Goal: Task Accomplishment & Management: Manage account settings

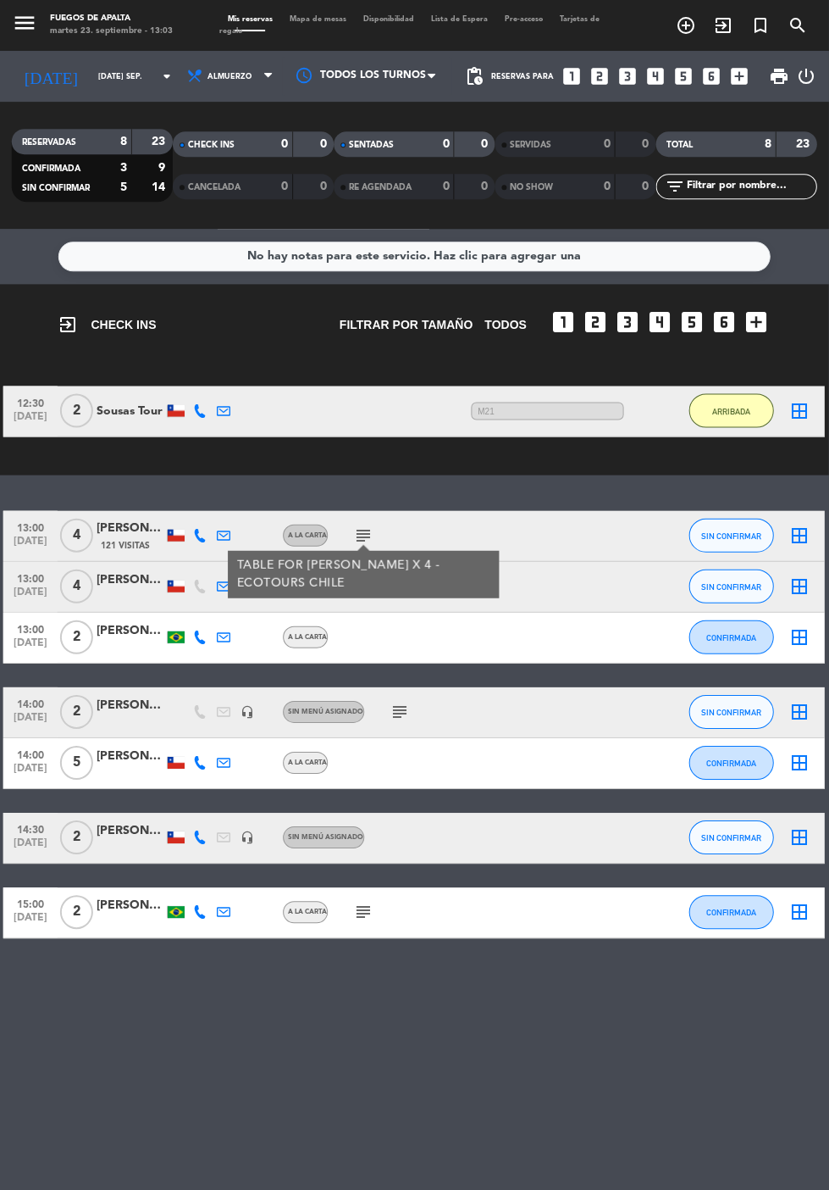
scroll to position [94, 0]
click at [752, 530] on span "SIN CONFIRMAR" at bounding box center [732, 534] width 60 height 9
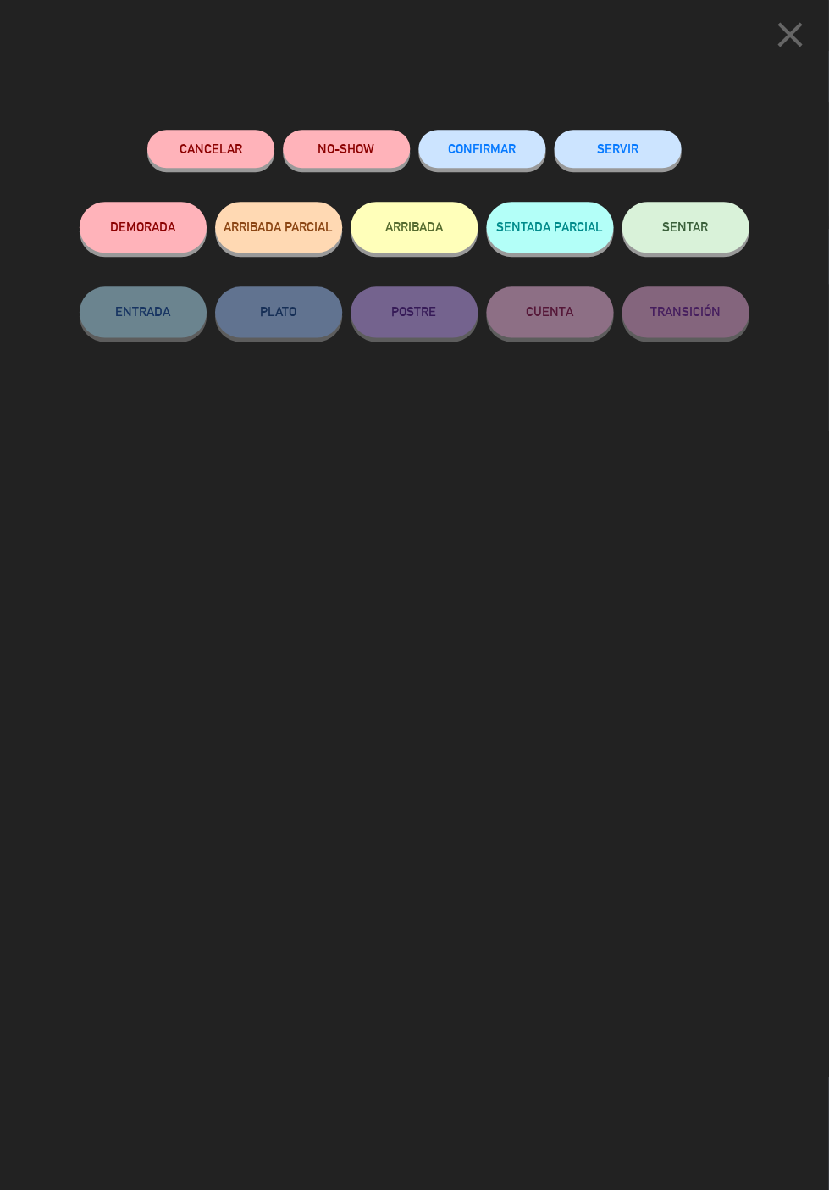
click at [427, 222] on button "ARRIBADA" at bounding box center [415, 227] width 127 height 51
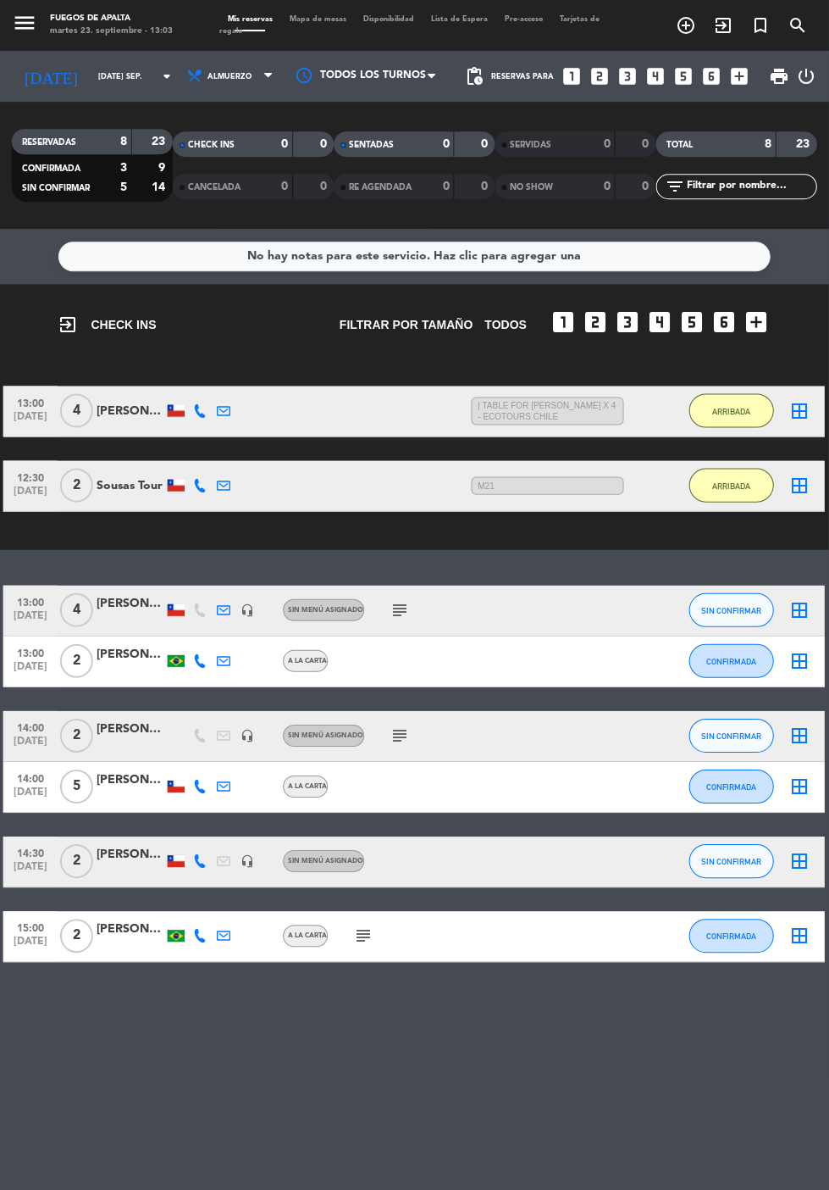
click at [127, 401] on div "[PERSON_NAME]" at bounding box center [131, 410] width 68 height 19
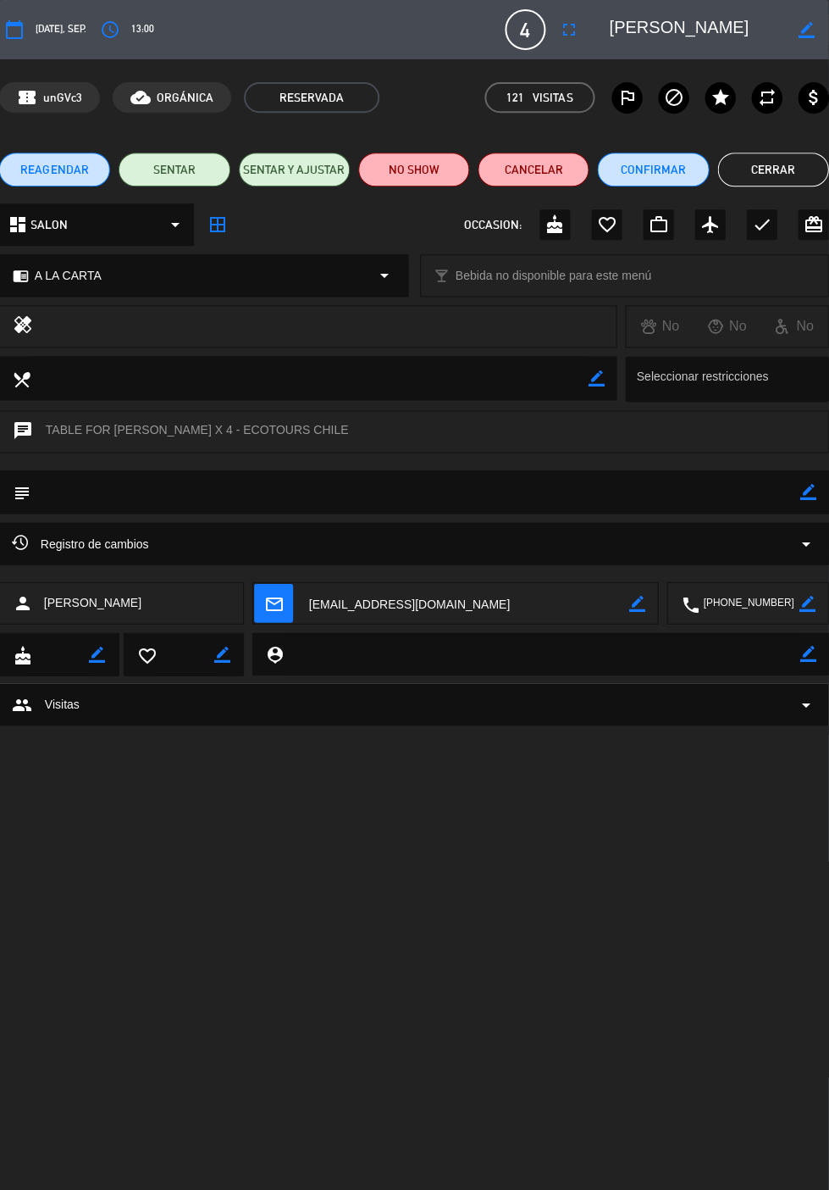
click at [810, 490] on icon "border_color" at bounding box center [809, 491] width 16 height 16
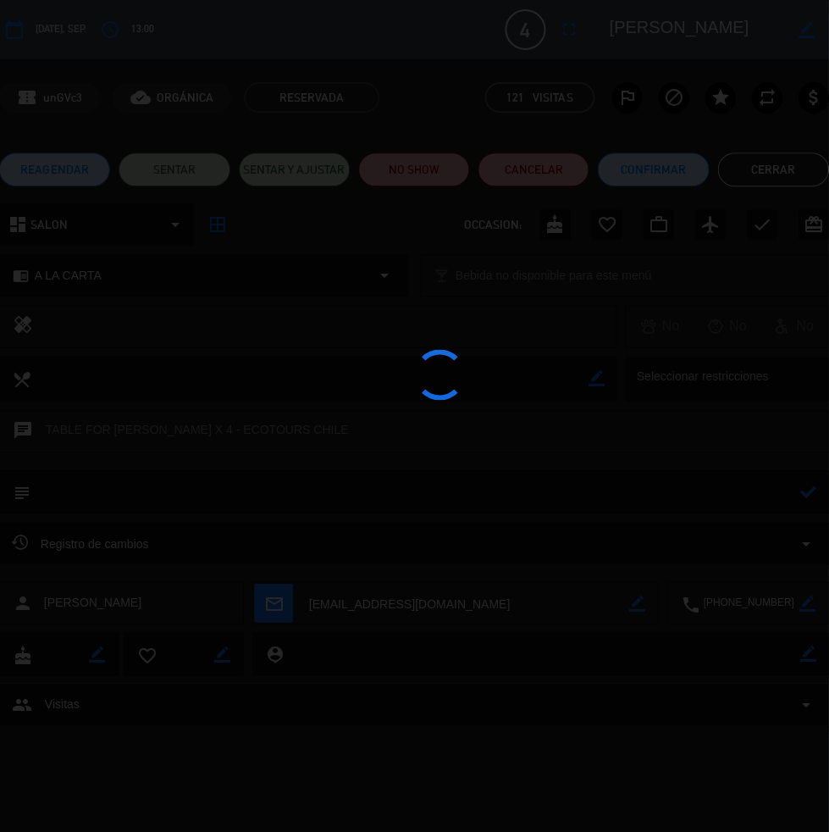
click at [724, 492] on div at bounding box center [414, 416] width 829 height 832
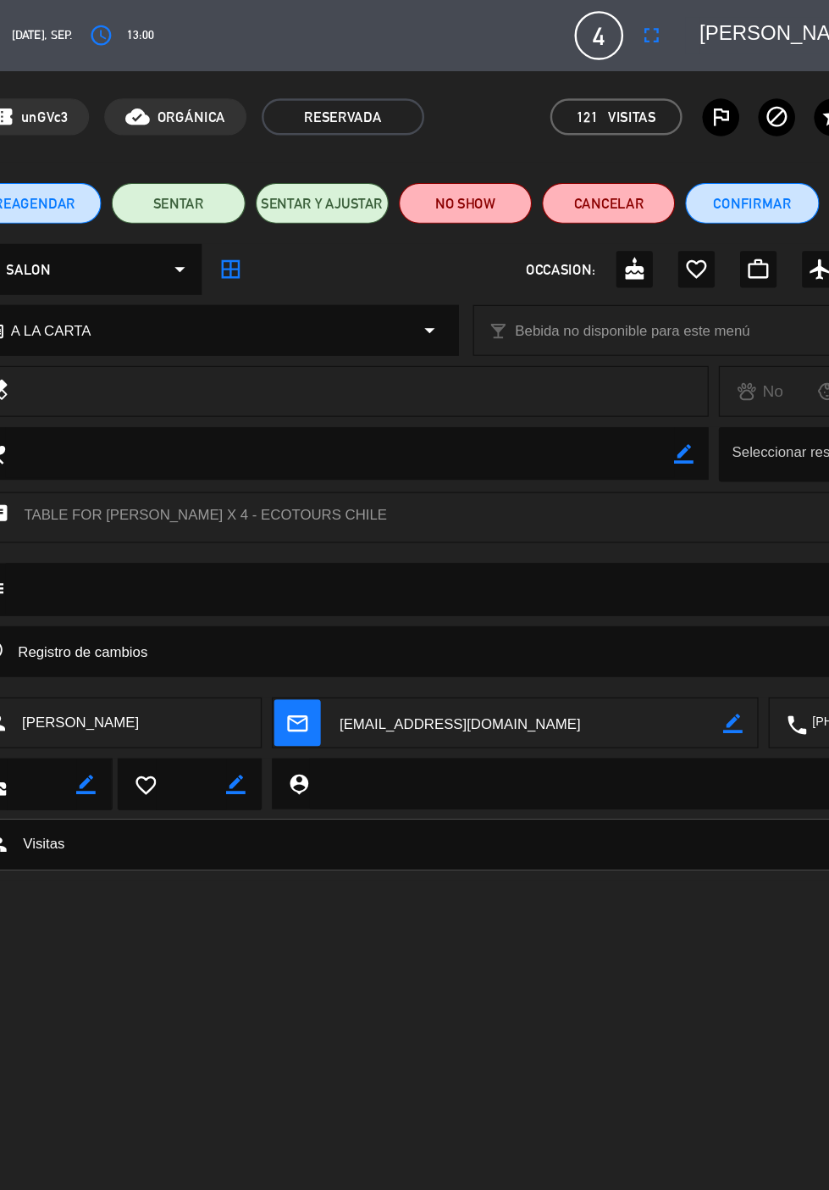
click at [368, 485] on textarea at bounding box center [415, 490] width 769 height 42
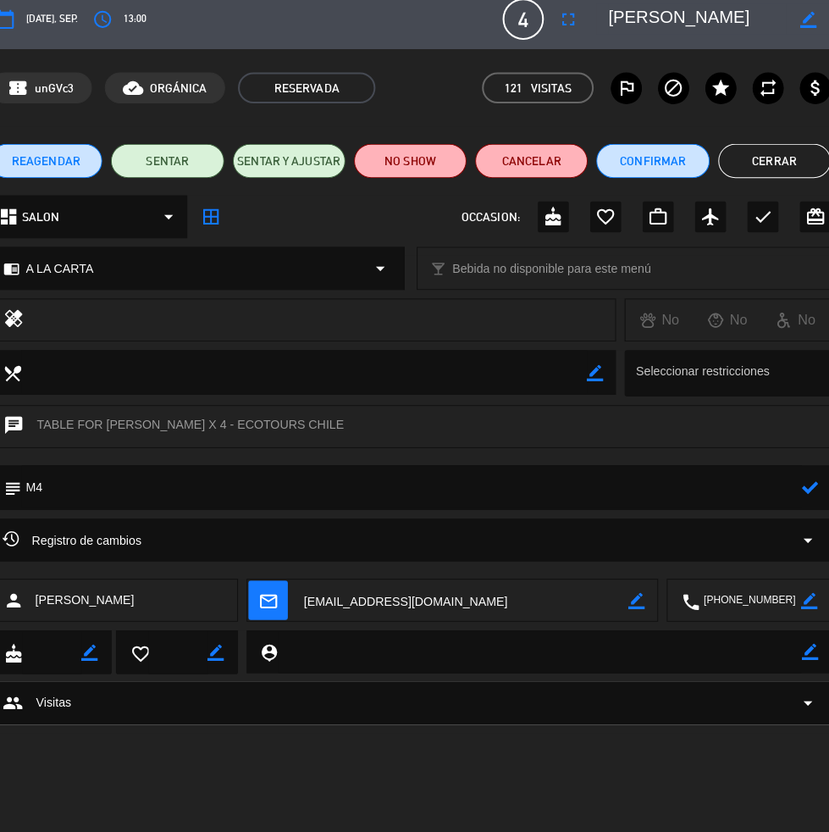
type textarea "M4"
click at [810, 491] on icon at bounding box center [809, 491] width 16 height 16
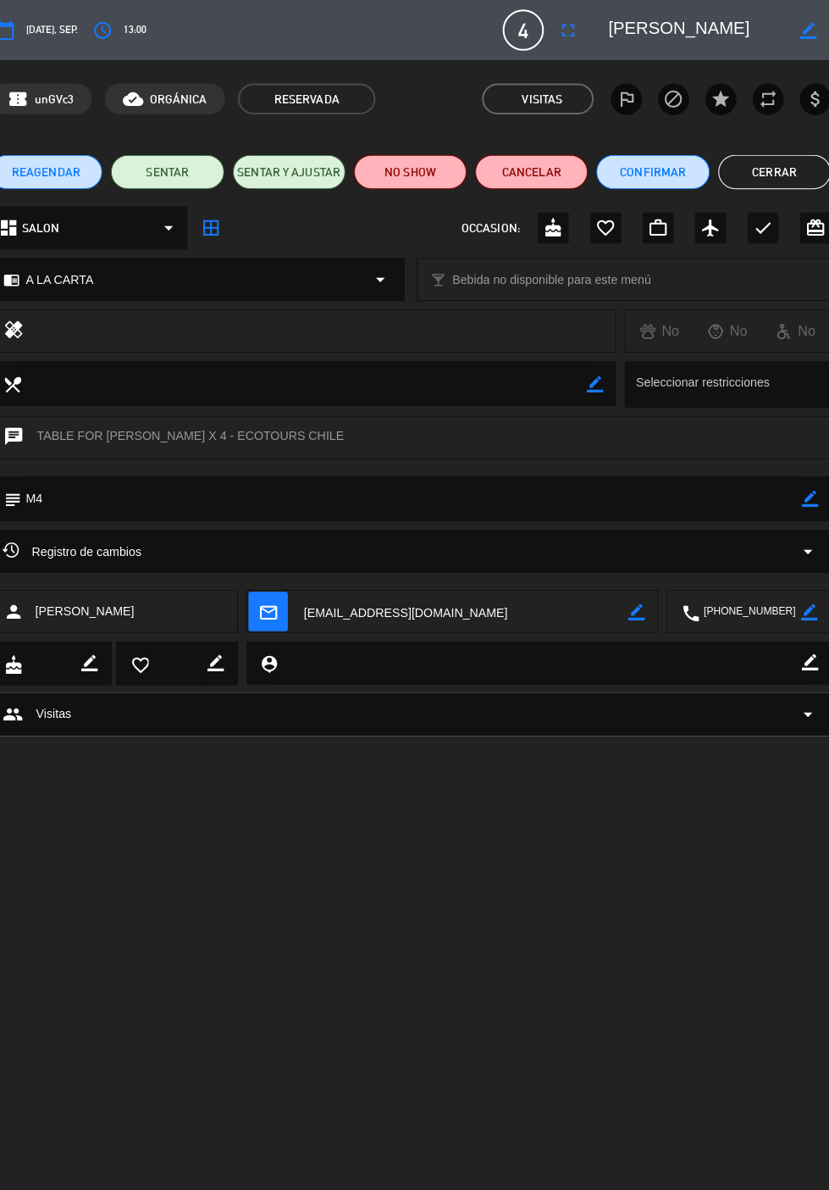
click at [763, 174] on button "Cerrar" at bounding box center [773, 170] width 111 height 34
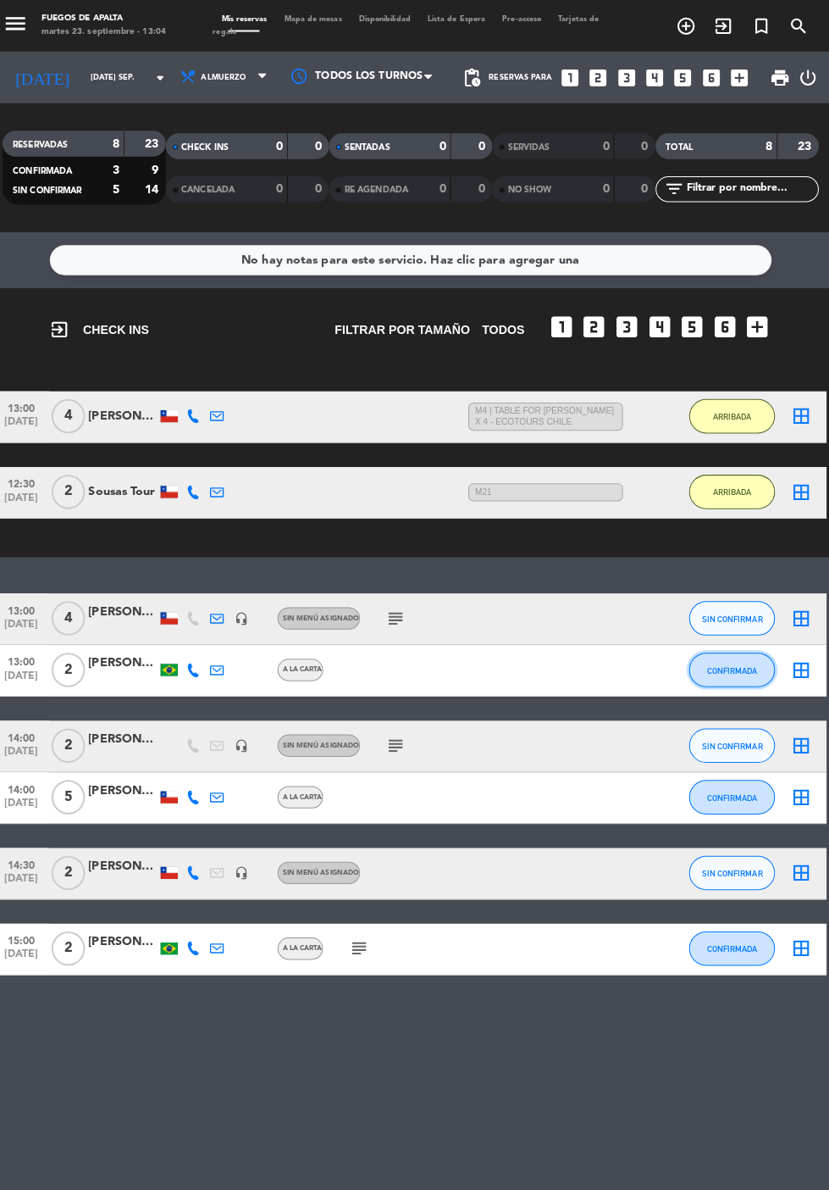
click at [757, 643] on button "CONFIRMADA" at bounding box center [732, 660] width 85 height 34
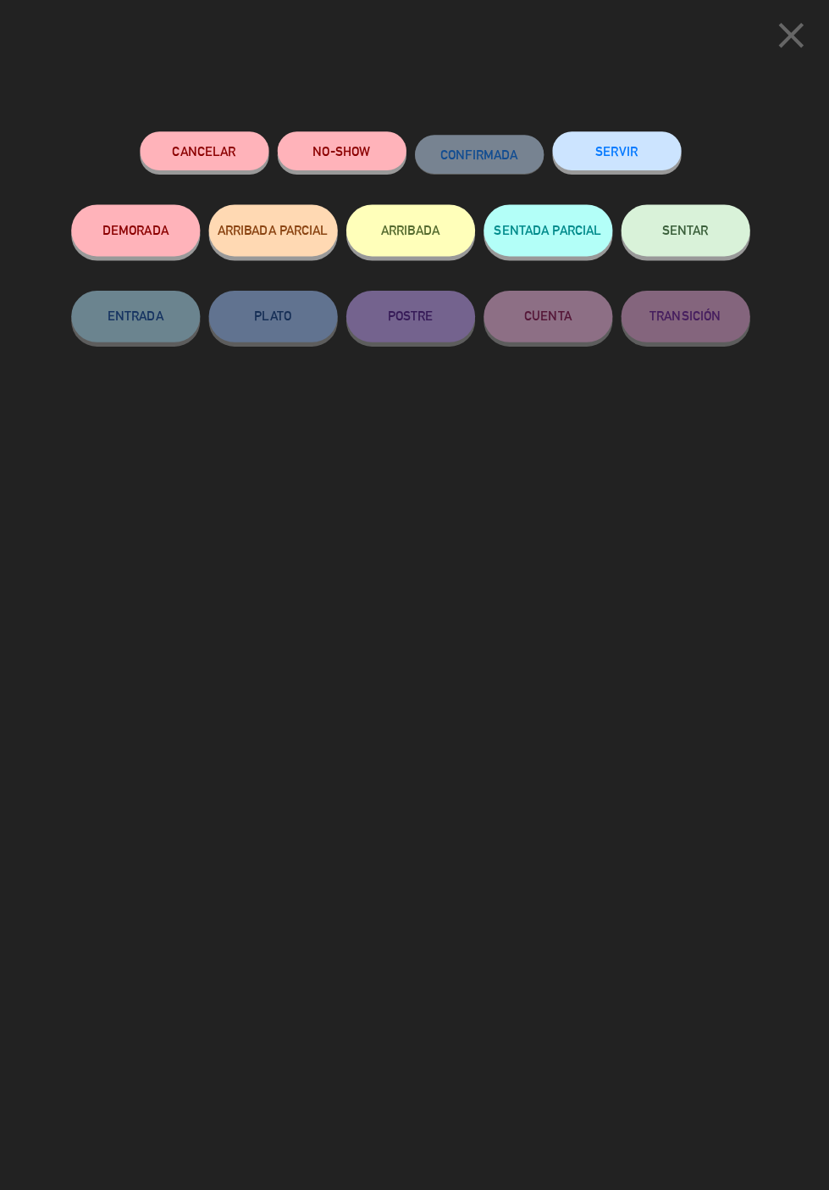
click at [422, 221] on button "ARRIBADA" at bounding box center [415, 227] width 127 height 51
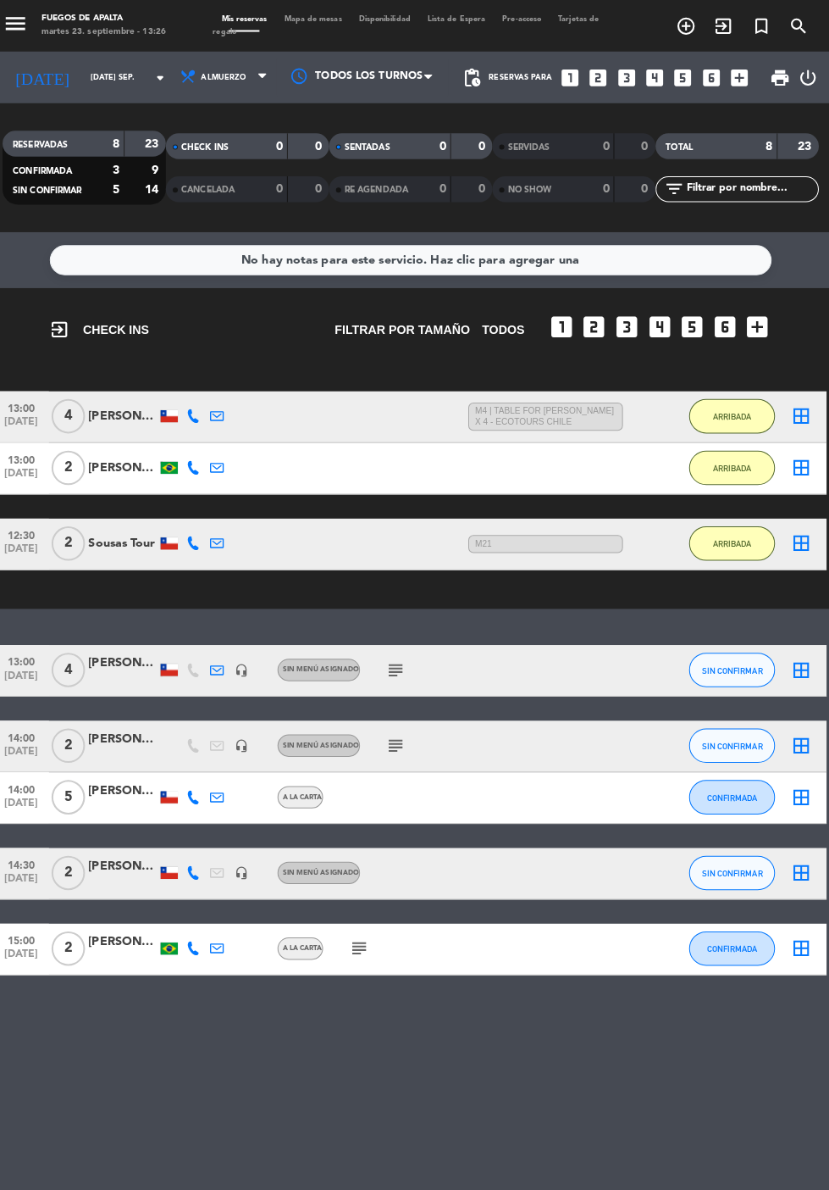
scroll to position [104, 0]
click at [391, 724] on icon "subject" at bounding box center [401, 734] width 20 height 20
